Goal: Transaction & Acquisition: Purchase product/service

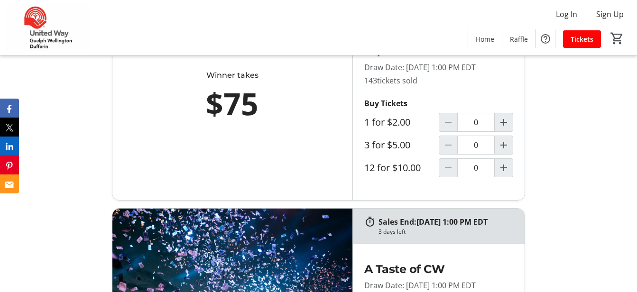
scroll to position [376, 0]
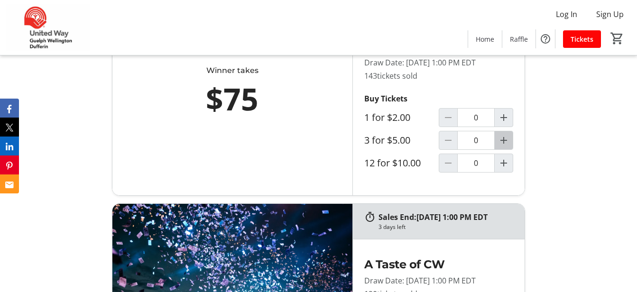
click at [509, 146] on mat-icon "Increment by one" at bounding box center [503, 140] width 11 height 11
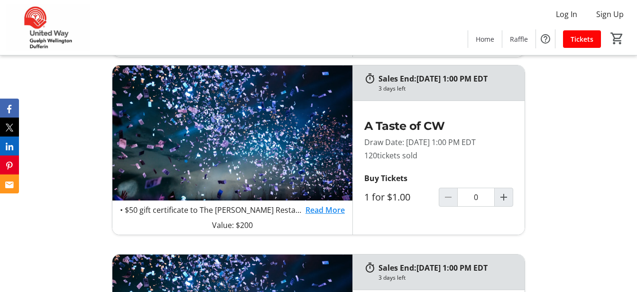
type input "1"
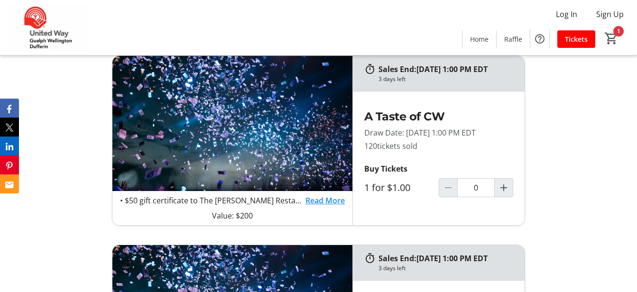
scroll to position [525, 0]
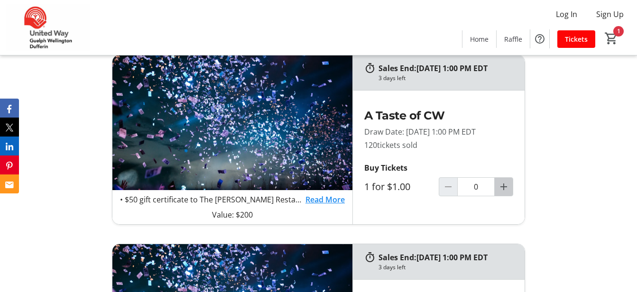
click at [509, 192] on mat-icon "Increment by one" at bounding box center [503, 186] width 11 height 11
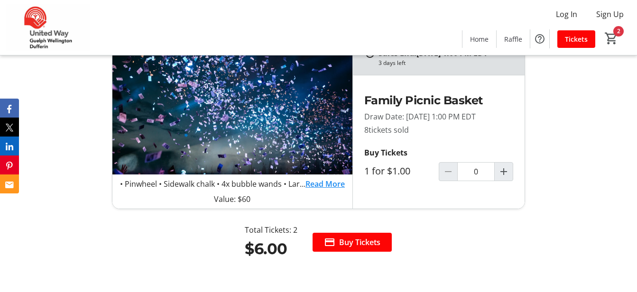
scroll to position [918, 0]
drag, startPoint x: 326, startPoint y: 209, endPoint x: 319, endPoint y: 213, distance: 7.0
click at [319, 190] on link "Read More" at bounding box center [324, 184] width 39 height 11
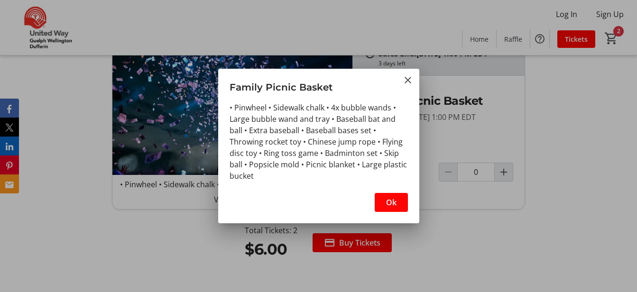
click at [319, 213] on div "Ok" at bounding box center [318, 205] width 201 height 36
click at [408, 80] on mat-icon "Close" at bounding box center [407, 79] width 11 height 11
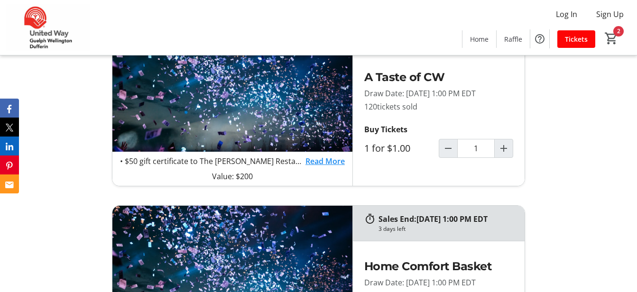
scroll to position [563, 0]
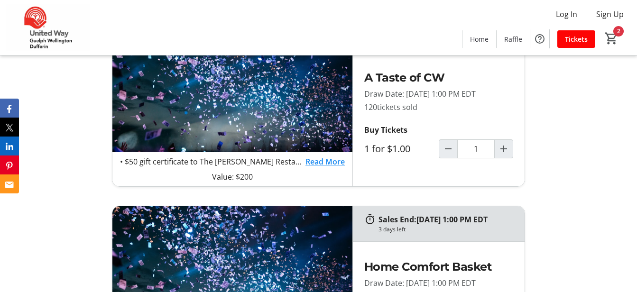
click at [318, 167] on link "Read More" at bounding box center [324, 161] width 39 height 11
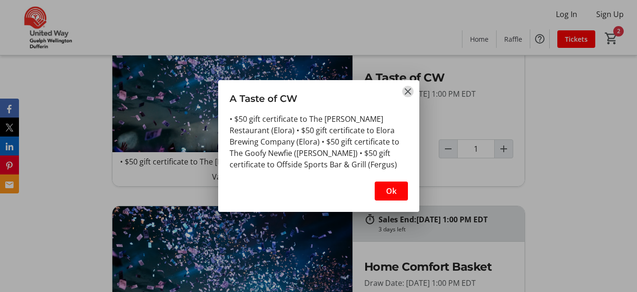
click at [409, 92] on mat-icon "Close" at bounding box center [407, 91] width 11 height 11
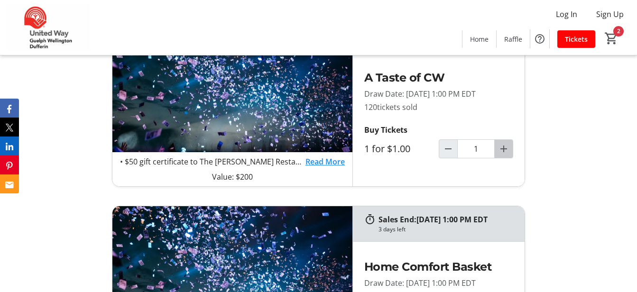
click at [506, 155] on mat-icon "Increment by one" at bounding box center [503, 148] width 11 height 11
type input "4"
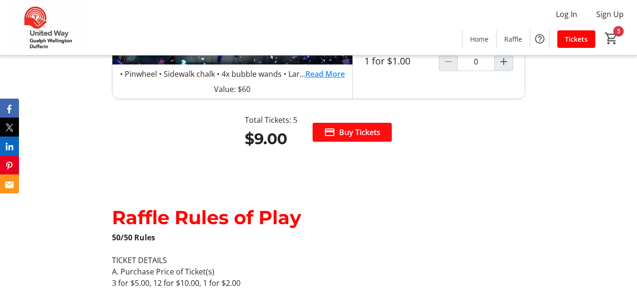
scroll to position [1028, 0]
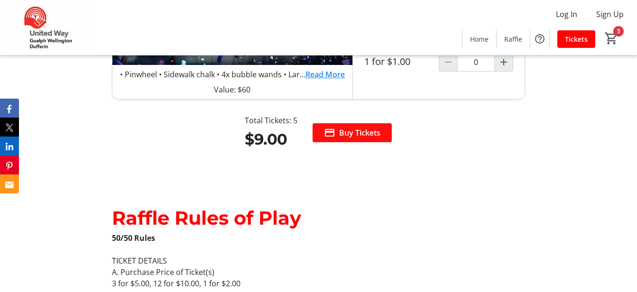
click at [351, 138] on span "Buy Tickets" at bounding box center [359, 132] width 41 height 11
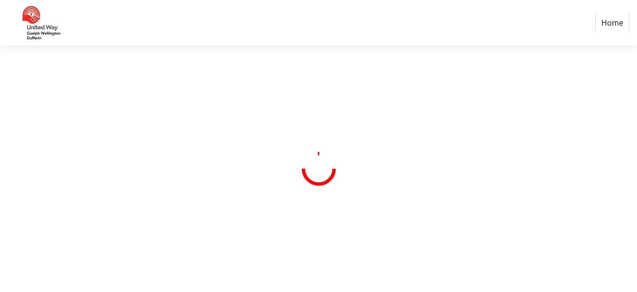
select select "CA"
